Goal: Information Seeking & Learning: Learn about a topic

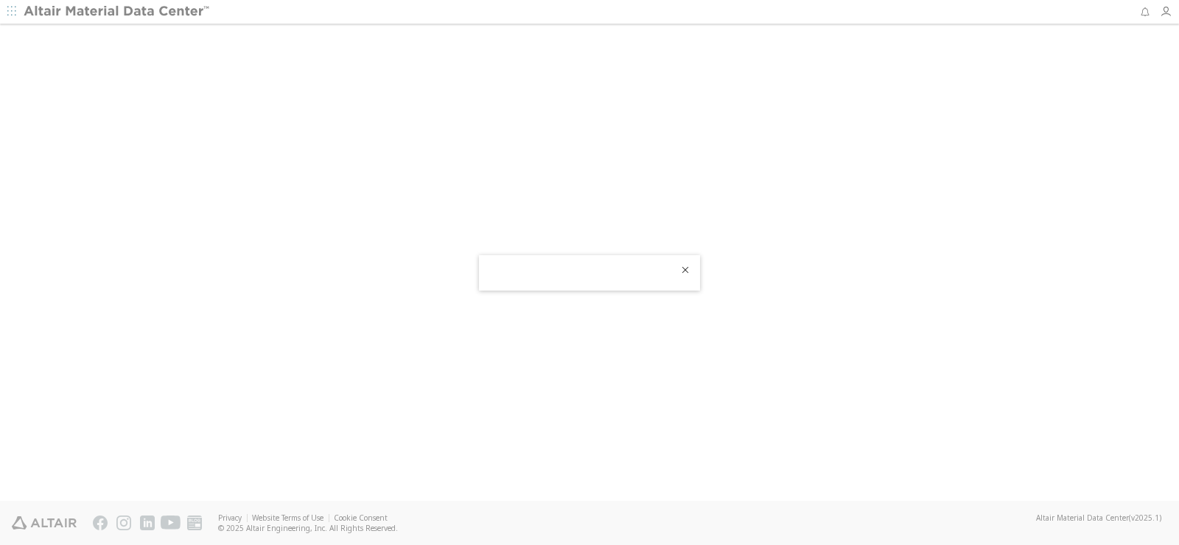
click at [688, 272] on icon "Close" at bounding box center [686, 270] width 12 height 12
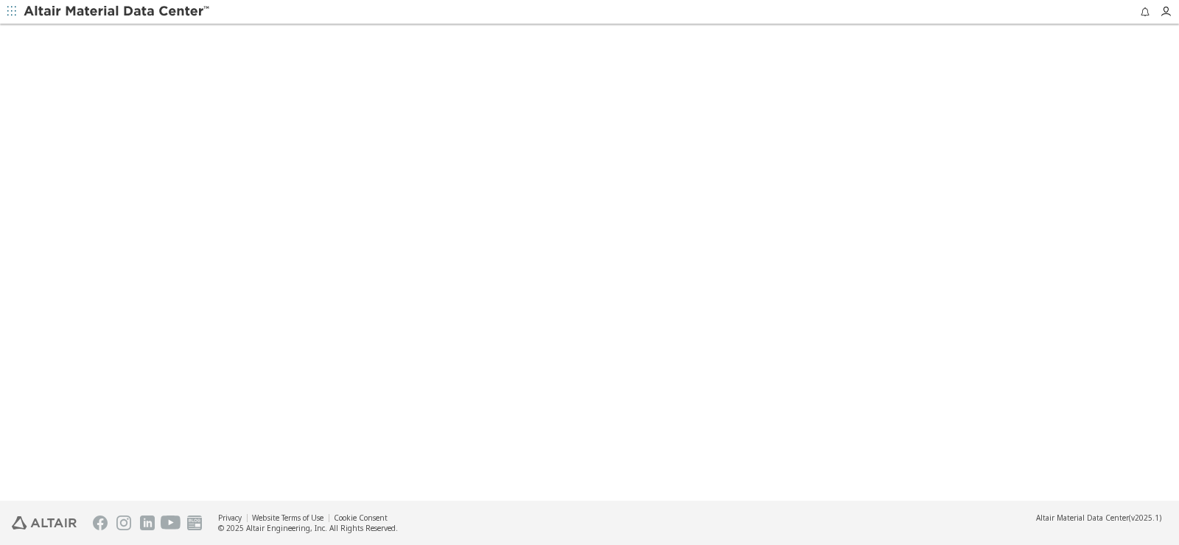
drag, startPoint x: 554, startPoint y: 236, endPoint x: 544, endPoint y: 226, distance: 14.1
click at [550, 235] on div at bounding box center [589, 263] width 1179 height 475
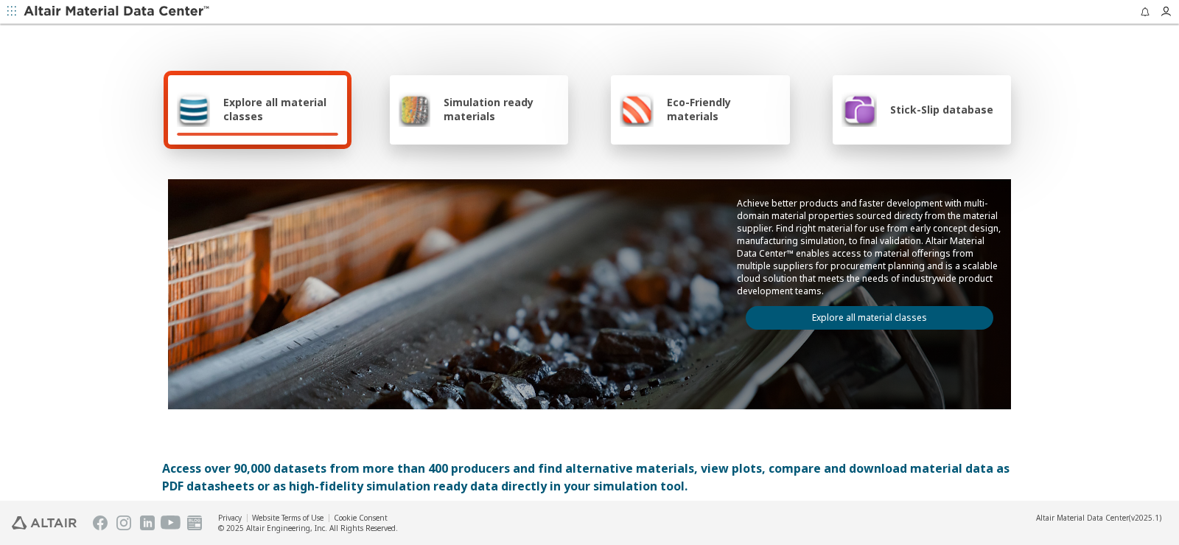
click at [484, 124] on div "Simulation ready materials" at bounding box center [479, 108] width 161 height 35
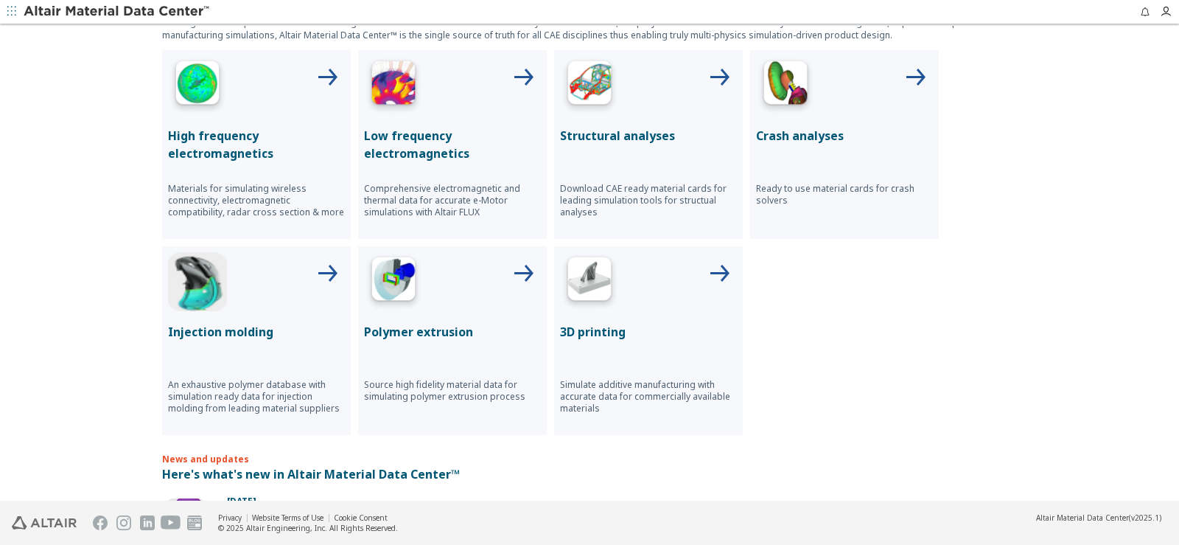
scroll to position [473, 0]
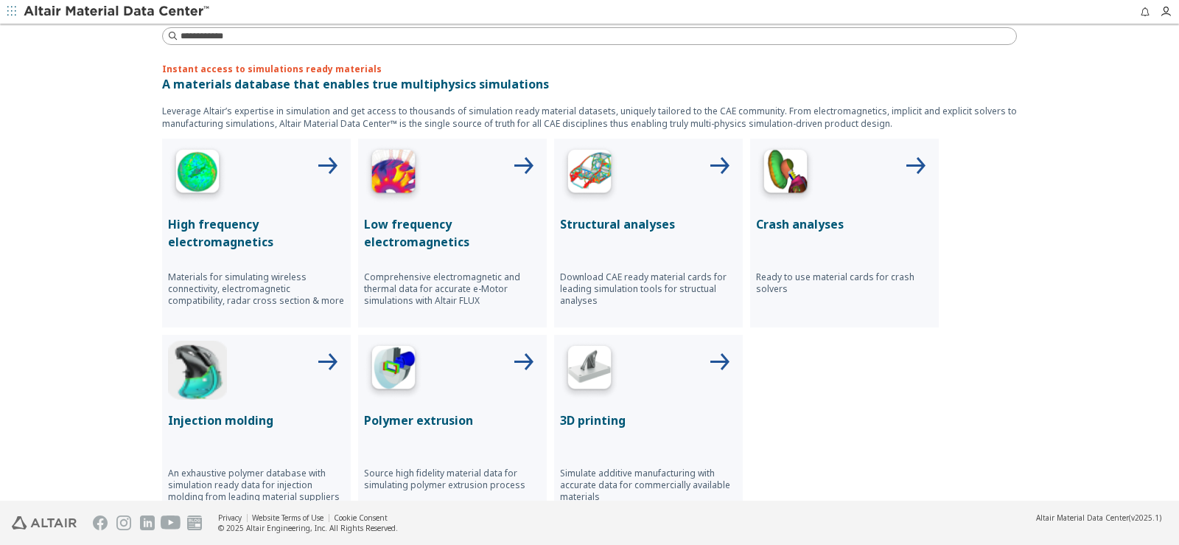
click at [612, 175] on img at bounding box center [589, 173] width 59 height 59
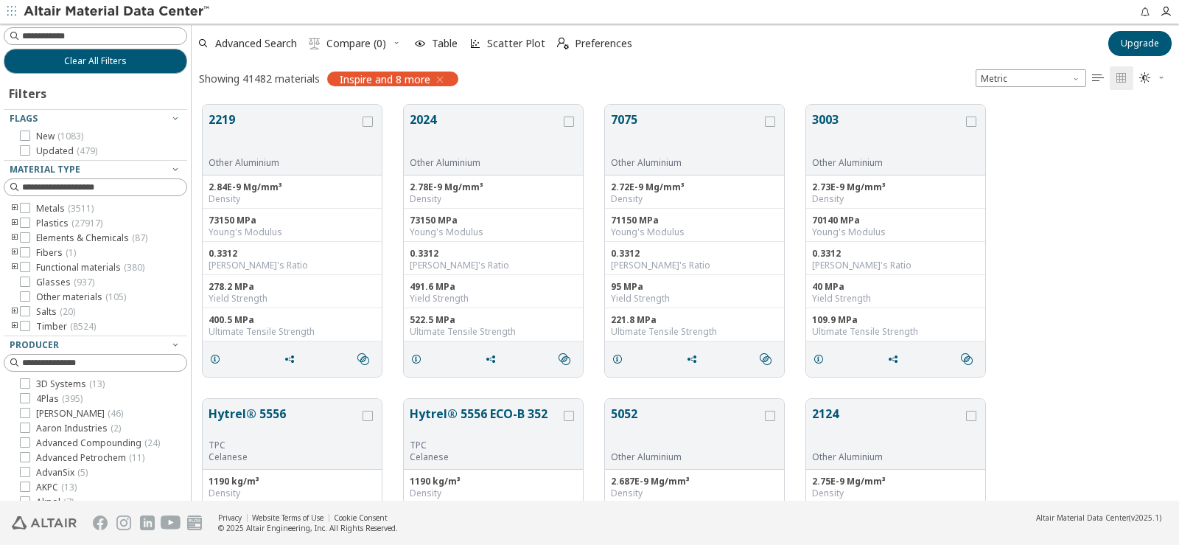
scroll to position [396, 977]
